Goal: Task Accomplishment & Management: Use online tool/utility

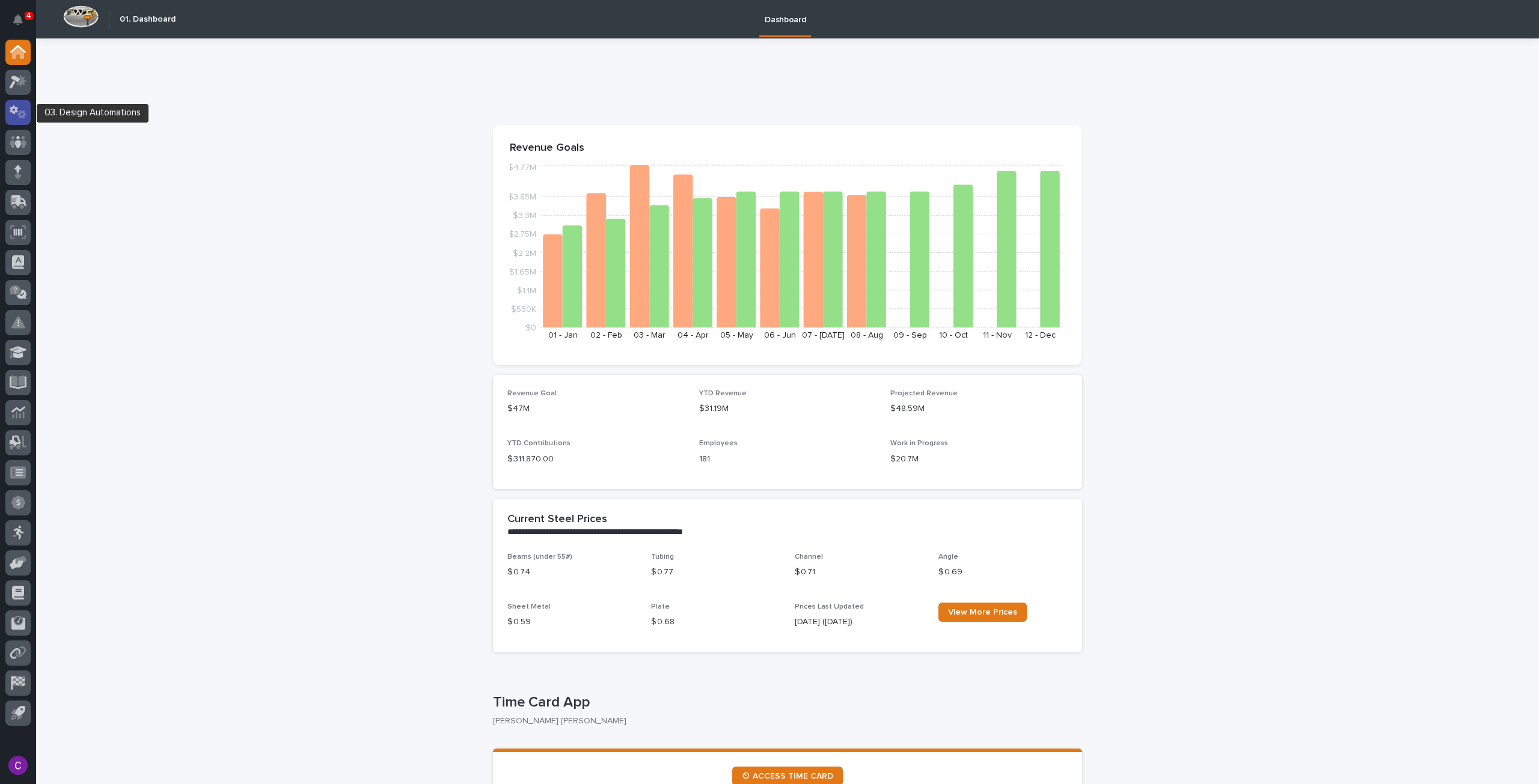
click at [27, 105] on div at bounding box center [17, 112] width 25 height 25
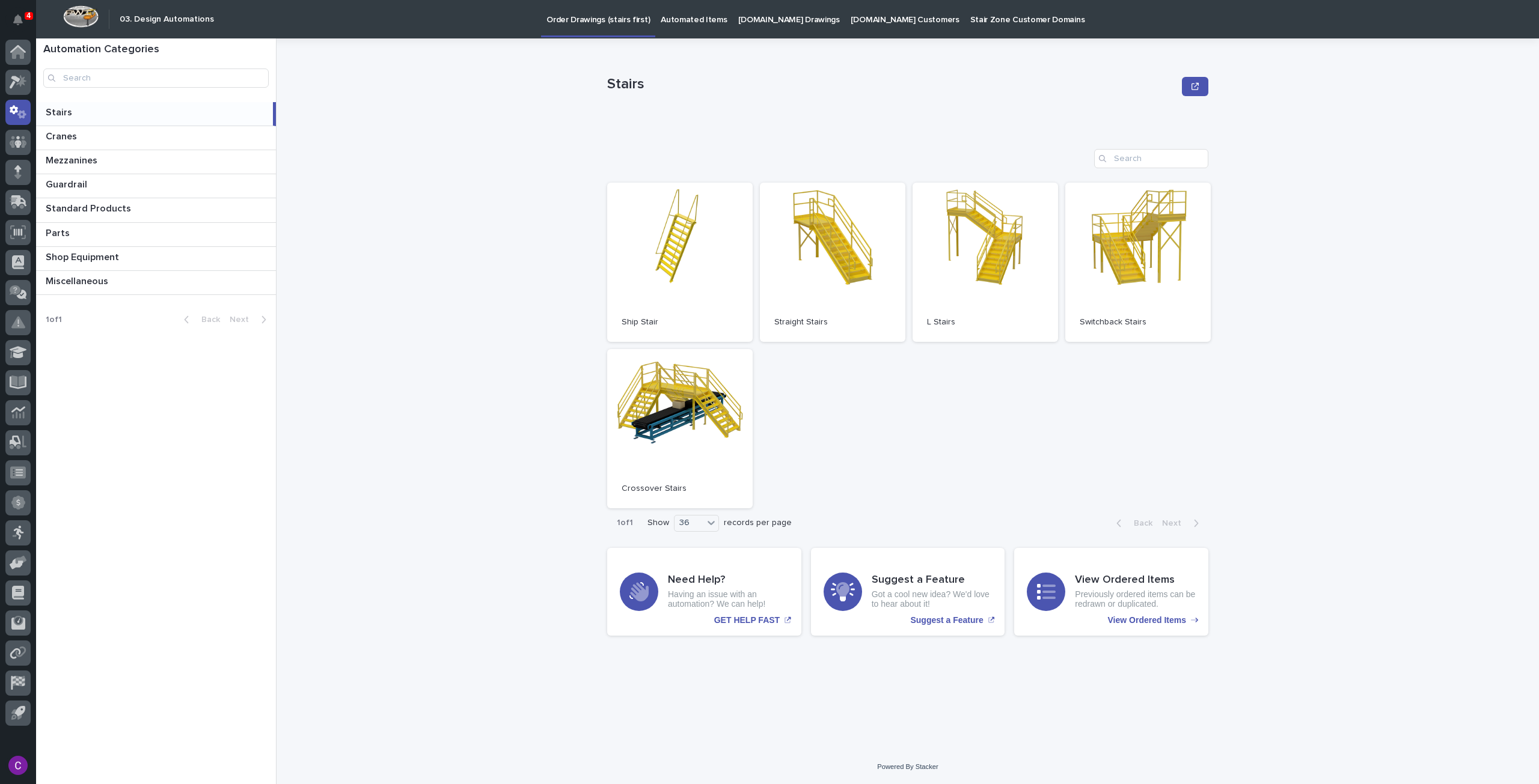
click at [691, 17] on p "Automated Items" at bounding box center [693, 12] width 66 height 25
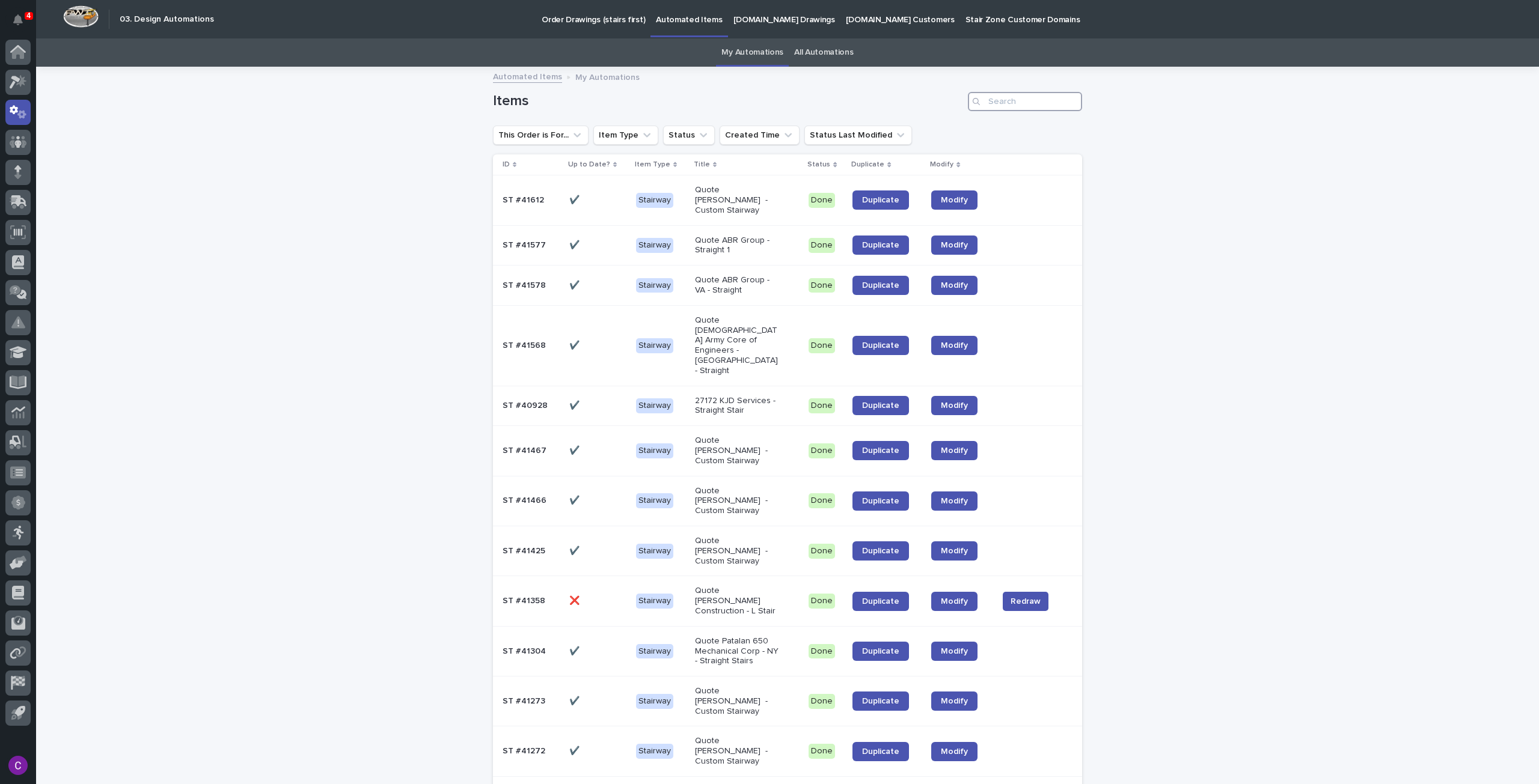
click at [997, 104] on input "Search" at bounding box center [1024, 102] width 114 height 19
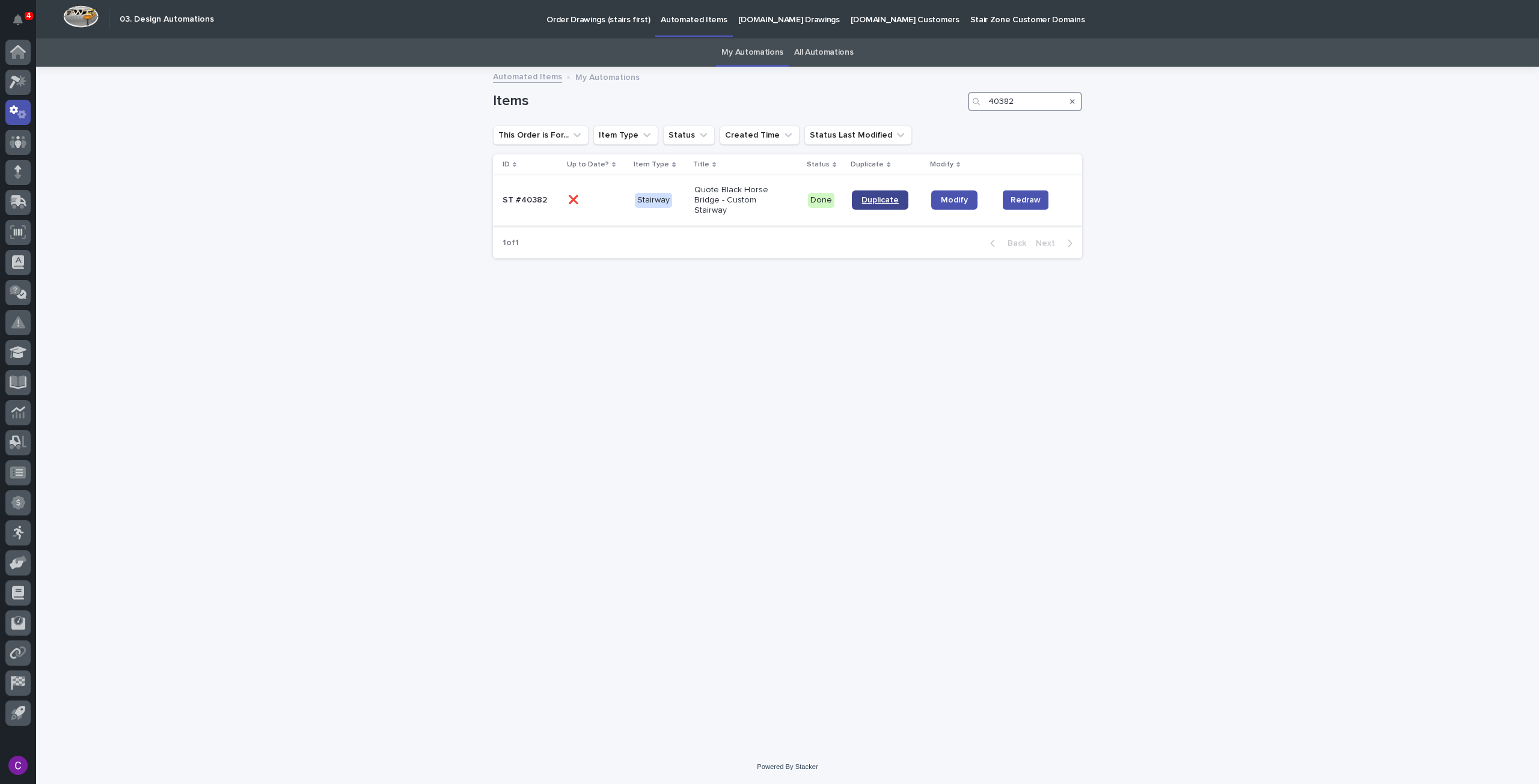
type input "40382"
click at [893, 200] on span "Duplicate" at bounding box center [880, 201] width 37 height 9
